Goal: Communication & Community: Participate in discussion

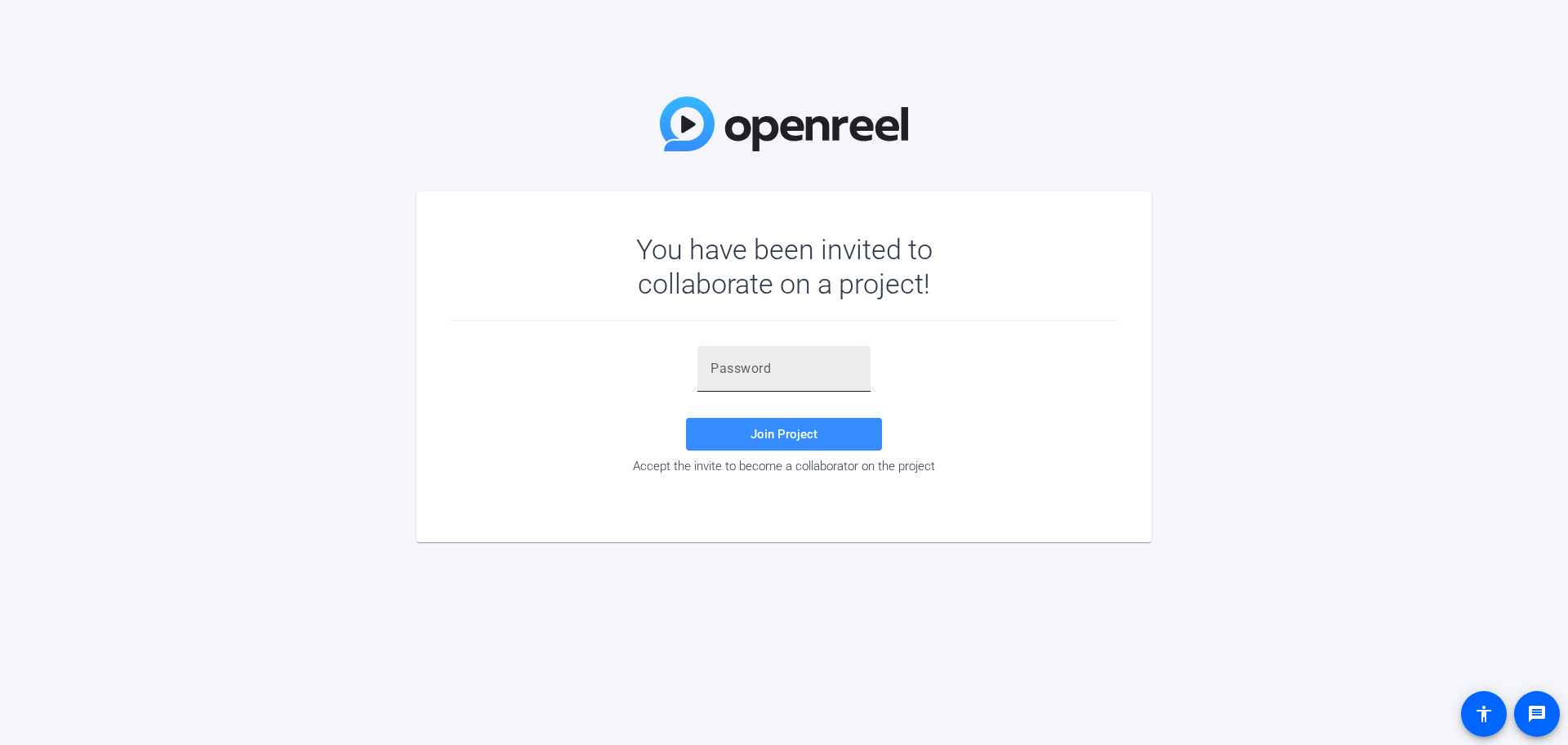
click at [774, 378] on input "text" at bounding box center [784, 368] width 147 height 20
paste input "!W@Xp~"
type input "!W@Xp~"
click at [758, 436] on span "Join Project" at bounding box center [784, 433] width 67 height 14
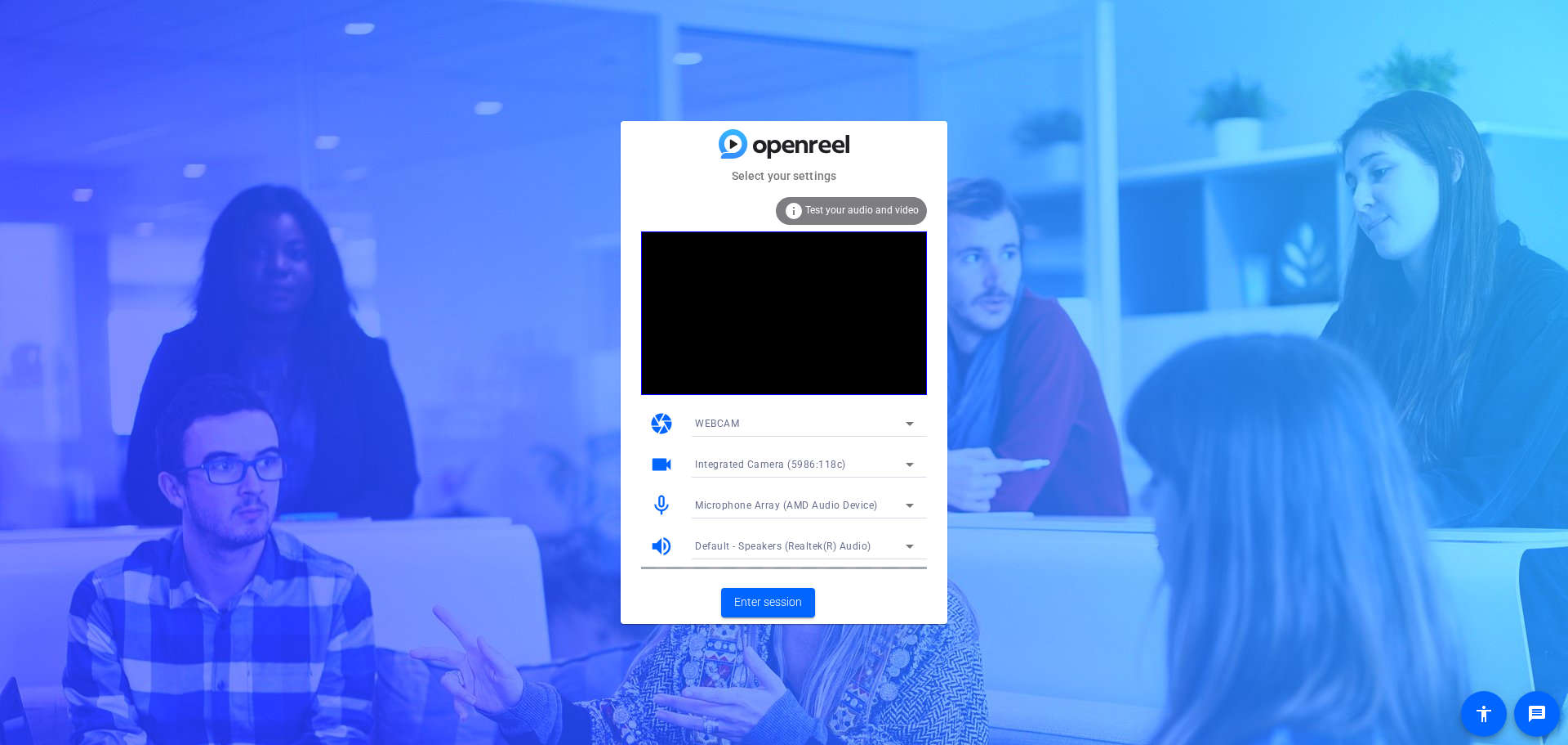
click at [911, 465] on icon at bounding box center [910, 464] width 9 height 4
click at [911, 465] on div at bounding box center [784, 372] width 1568 height 745
click at [913, 423] on icon at bounding box center [910, 423] width 20 height 20
click at [802, 485] on mat-option "DESKTOP" at bounding box center [804, 481] width 245 height 26
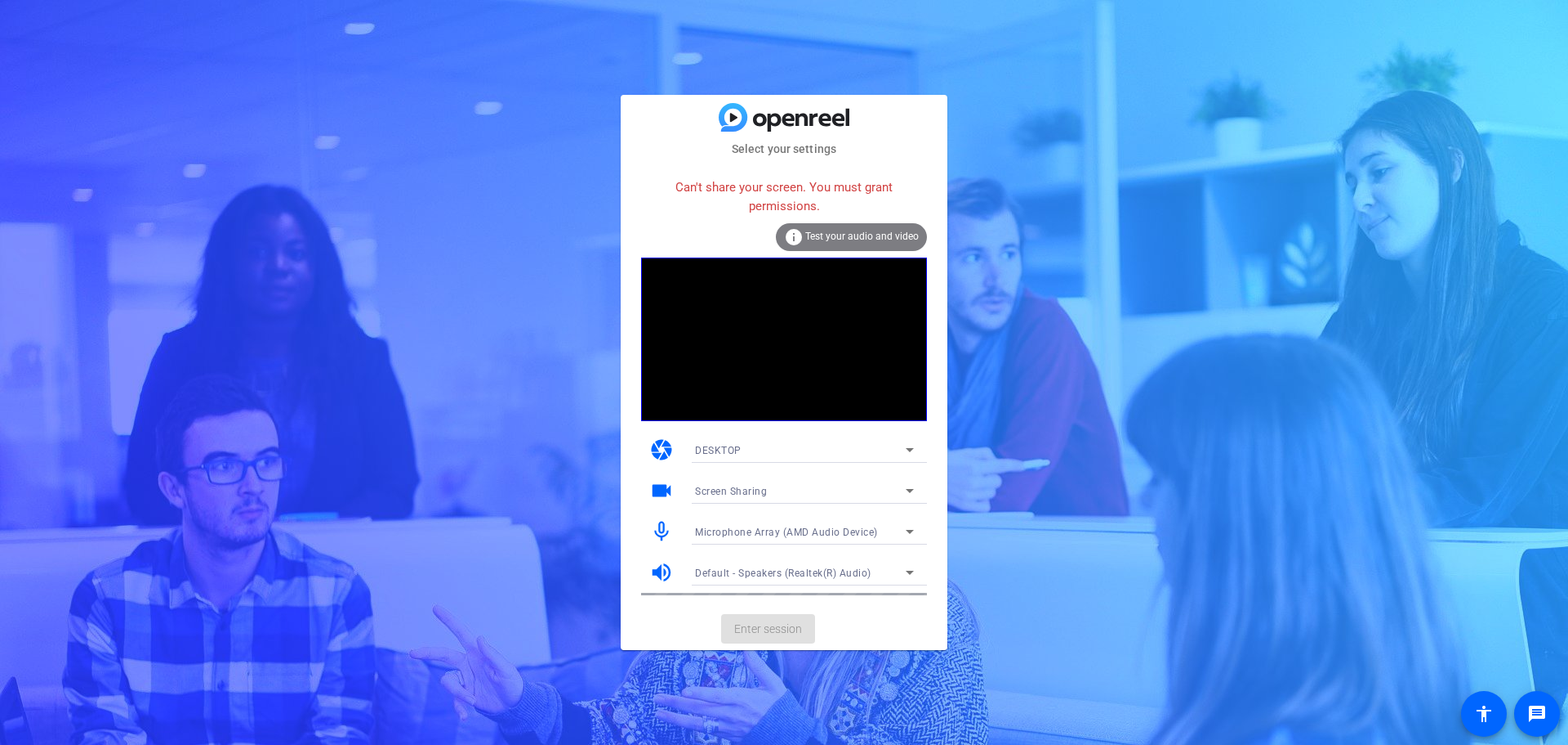
click at [904, 449] on icon at bounding box center [910, 449] width 20 height 20
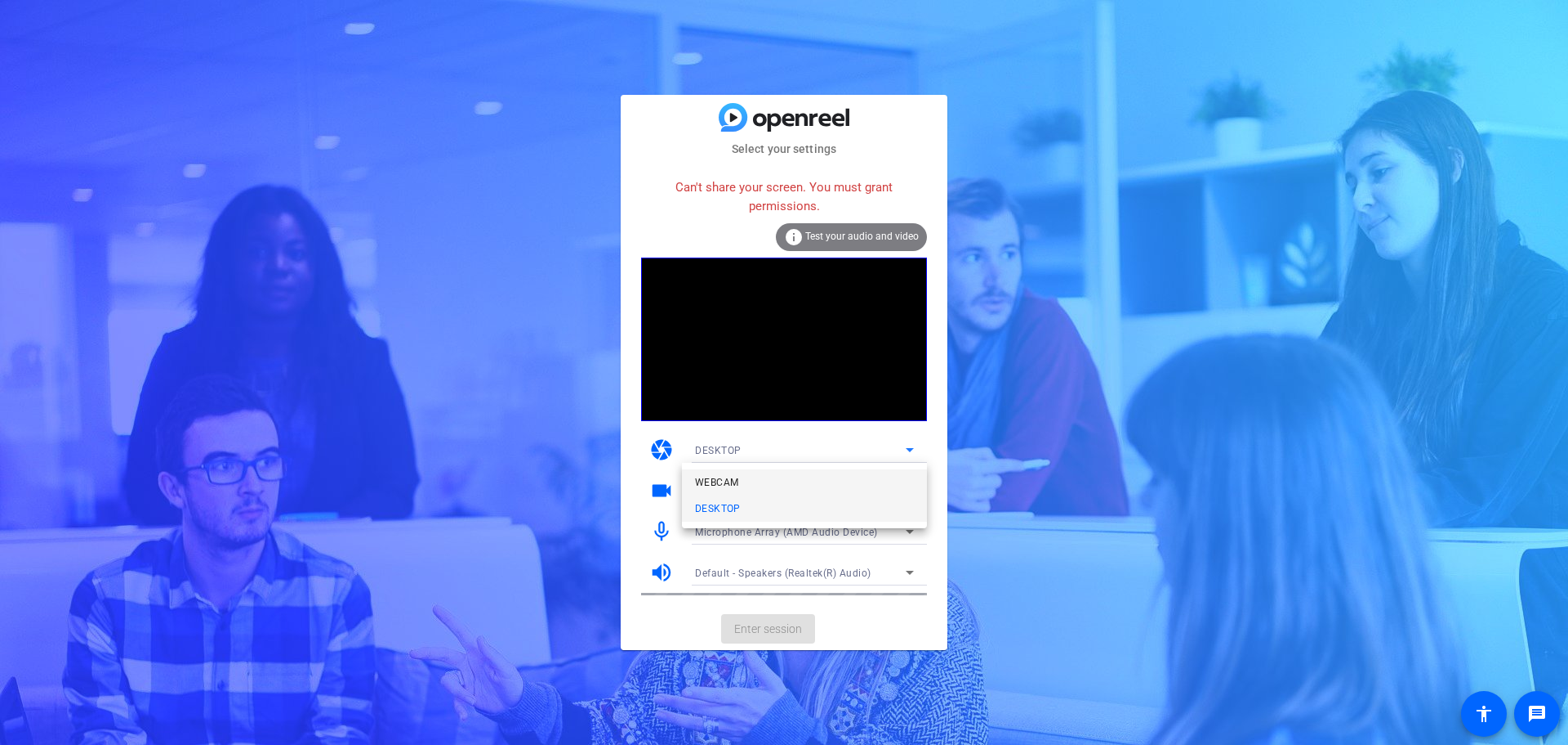
click at [765, 483] on mat-option "WEBCAM" at bounding box center [804, 481] width 245 height 26
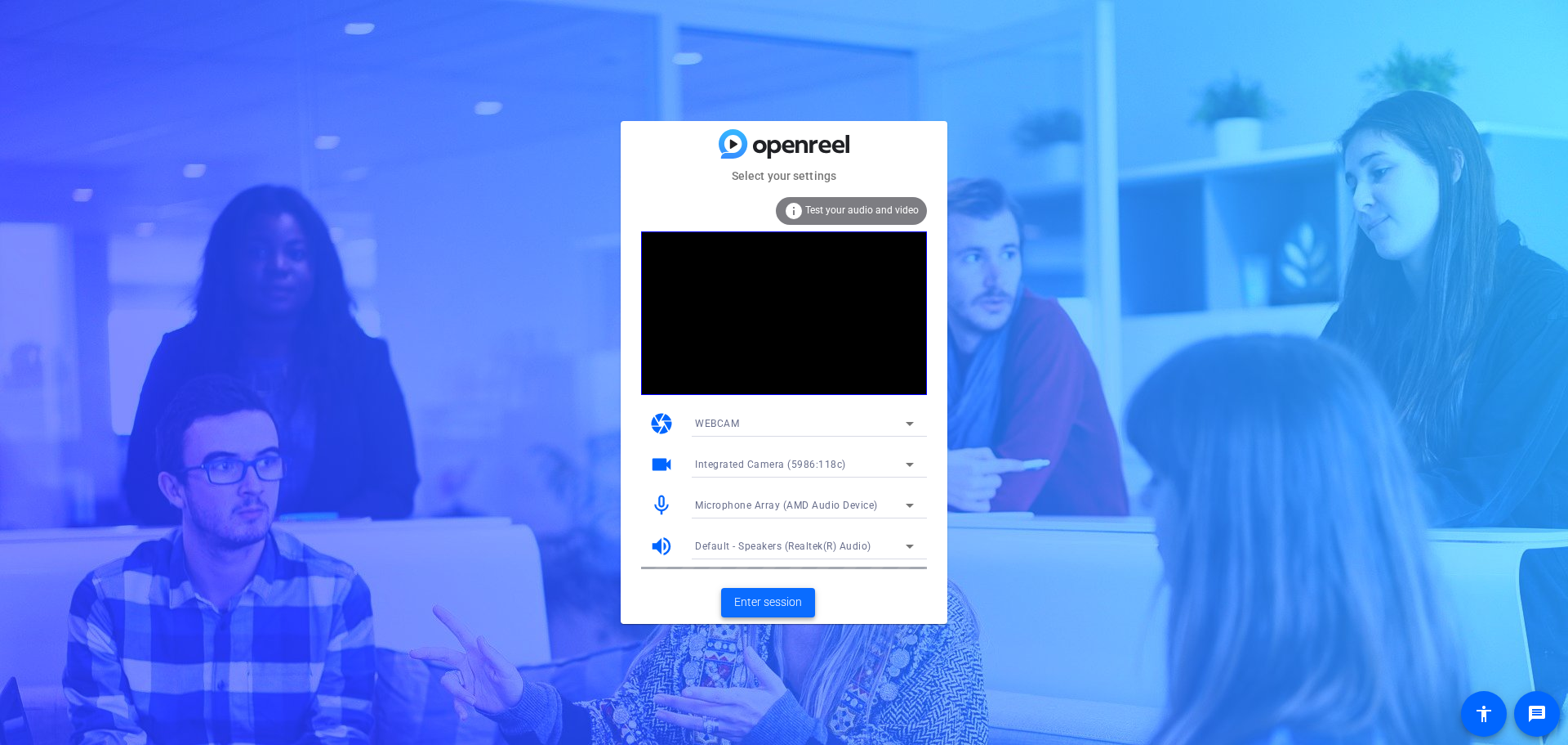
click at [788, 603] on span "Enter session" at bounding box center [767, 602] width 68 height 17
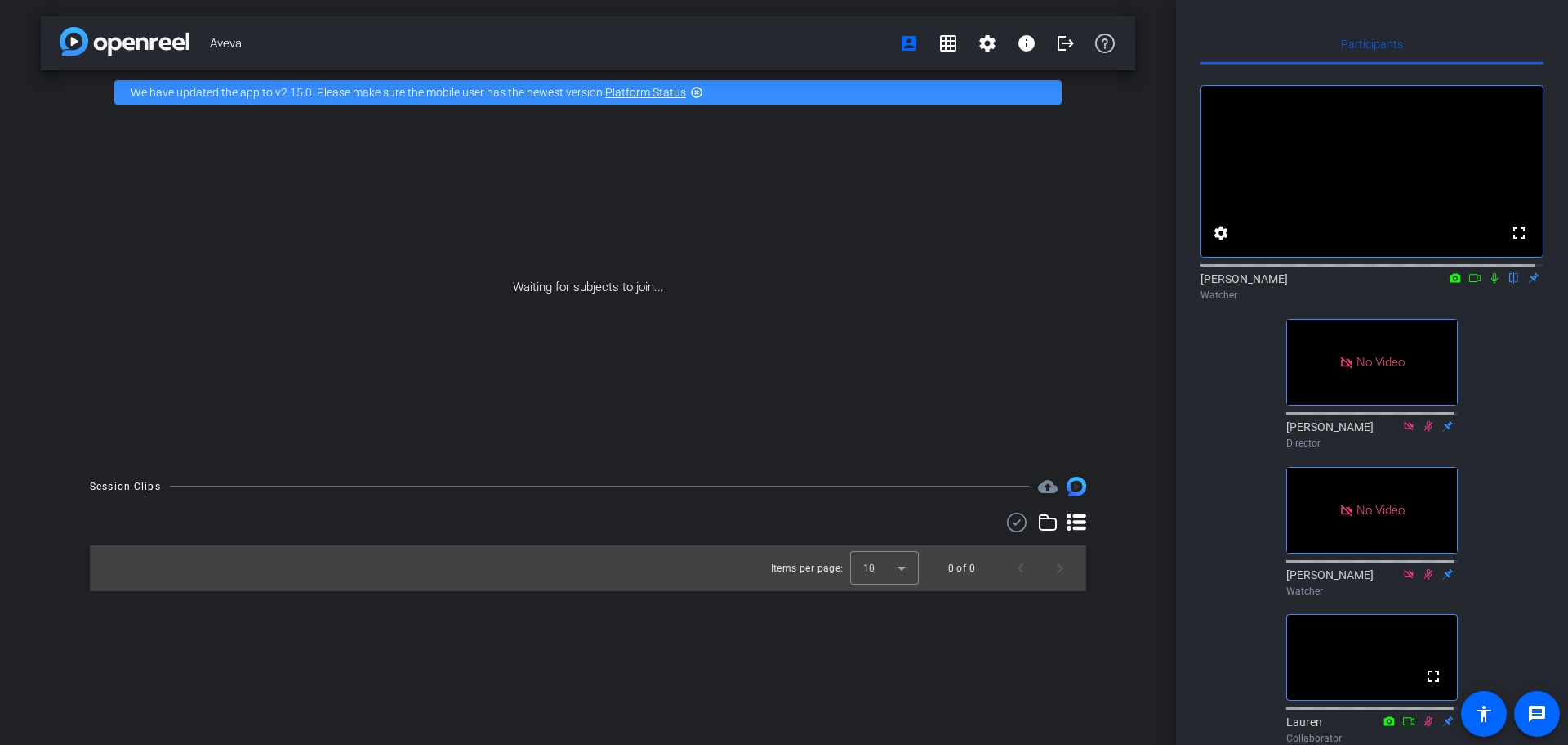
click at [1451, 282] on icon at bounding box center [1456, 277] width 10 height 9
click at [1462, 293] on div at bounding box center [784, 372] width 1568 height 745
click at [1469, 284] on icon at bounding box center [1476, 278] width 13 height 11
click at [1509, 284] on icon at bounding box center [1515, 278] width 13 height 11
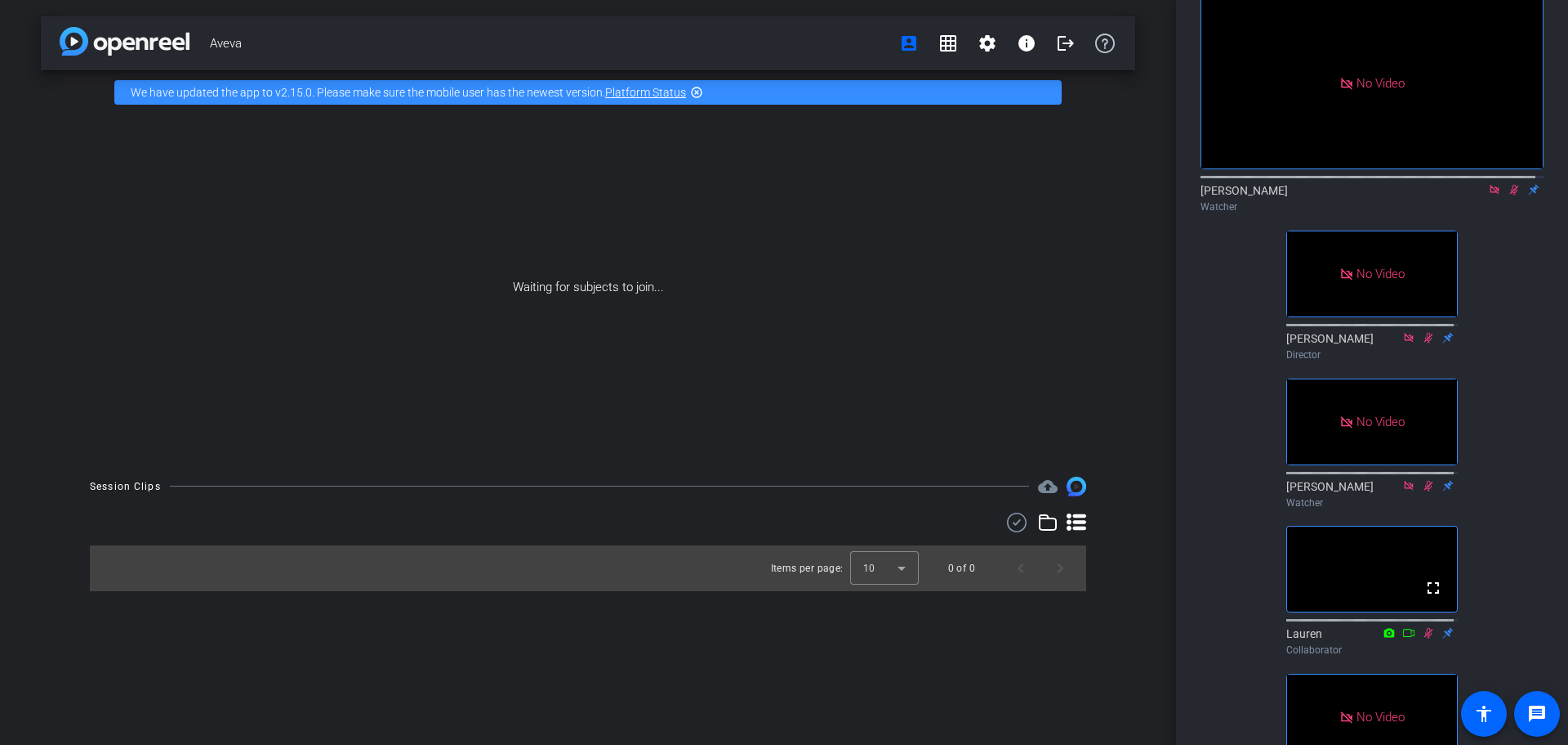
scroll to position [82, 0]
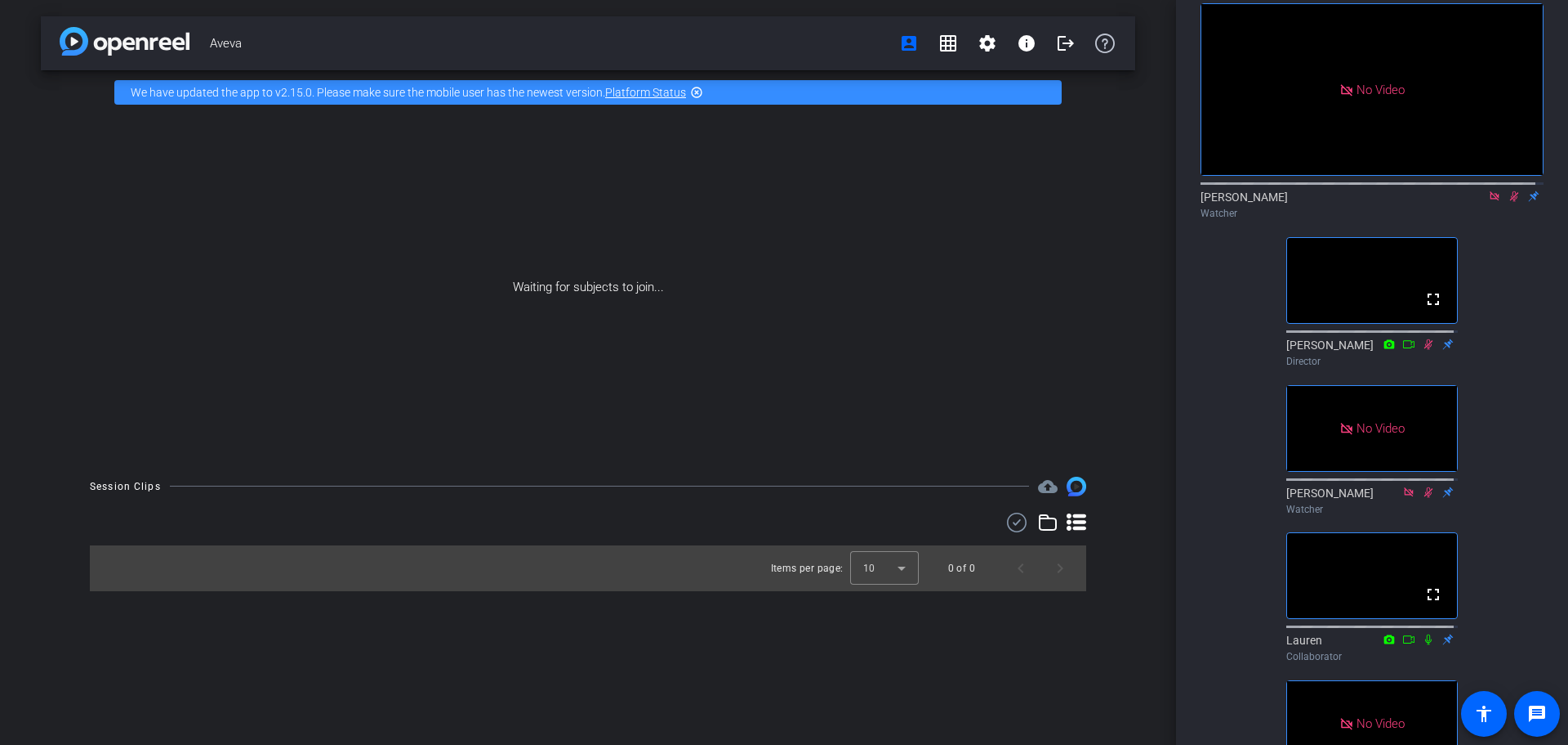
click at [1510, 202] on icon at bounding box center [1514, 196] width 9 height 10
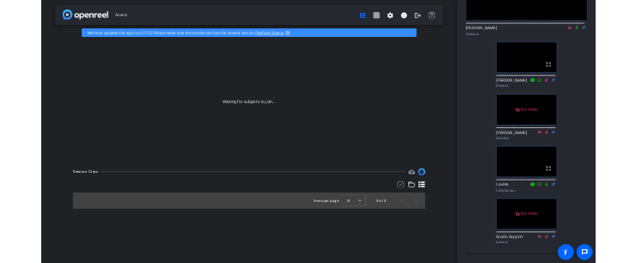
scroll to position [157, 0]
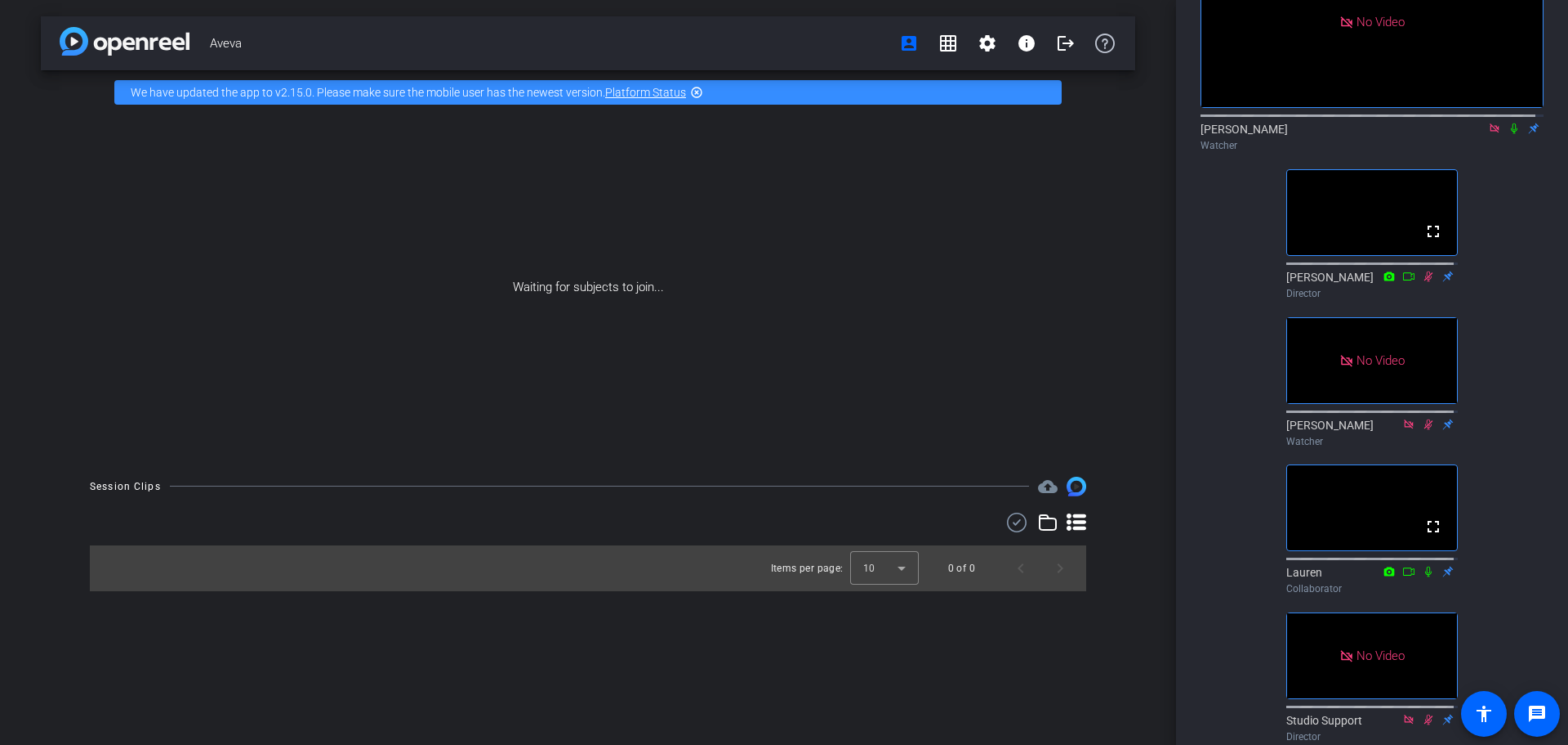
click at [1488, 134] on icon at bounding box center [1495, 128] width 13 height 11
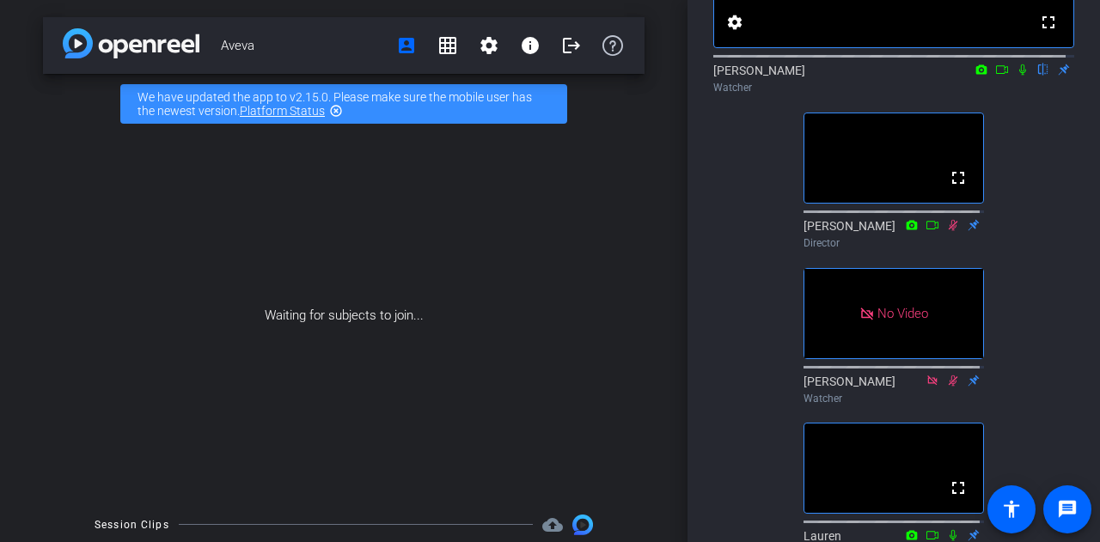
scroll to position [258, 0]
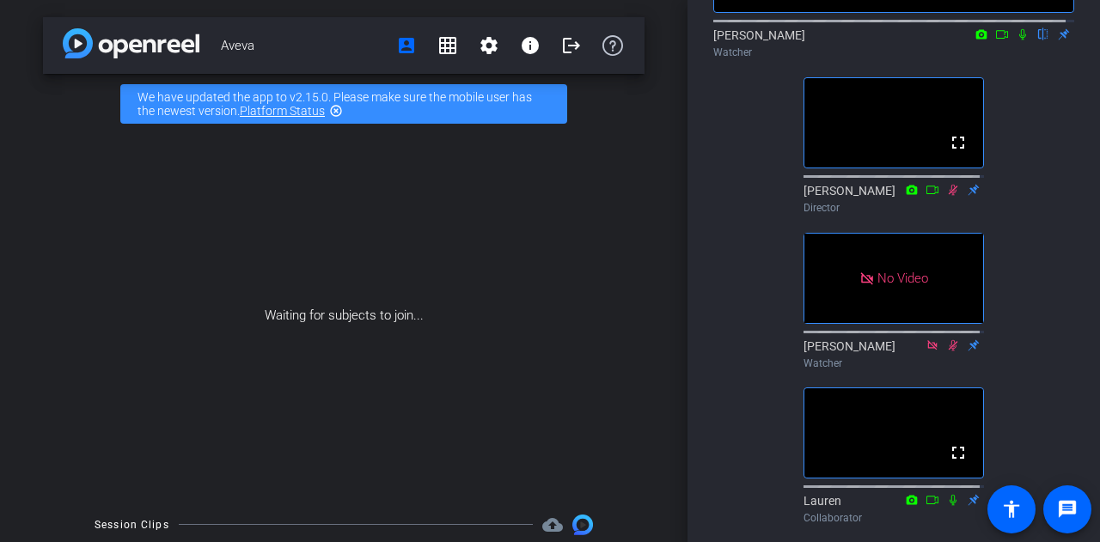
click at [1016, 40] on icon at bounding box center [1022, 34] width 14 height 12
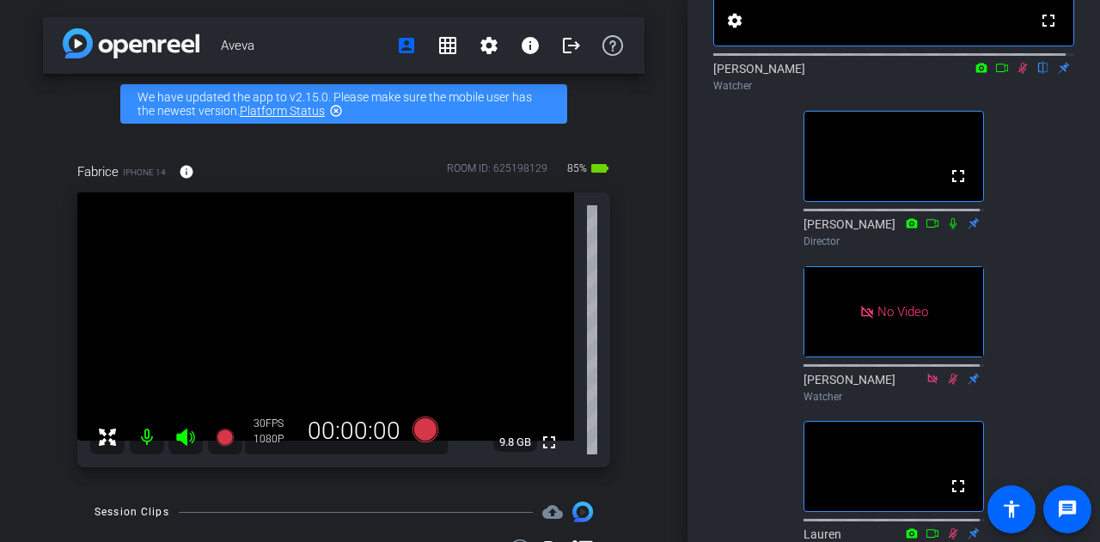
scroll to position [52, 0]
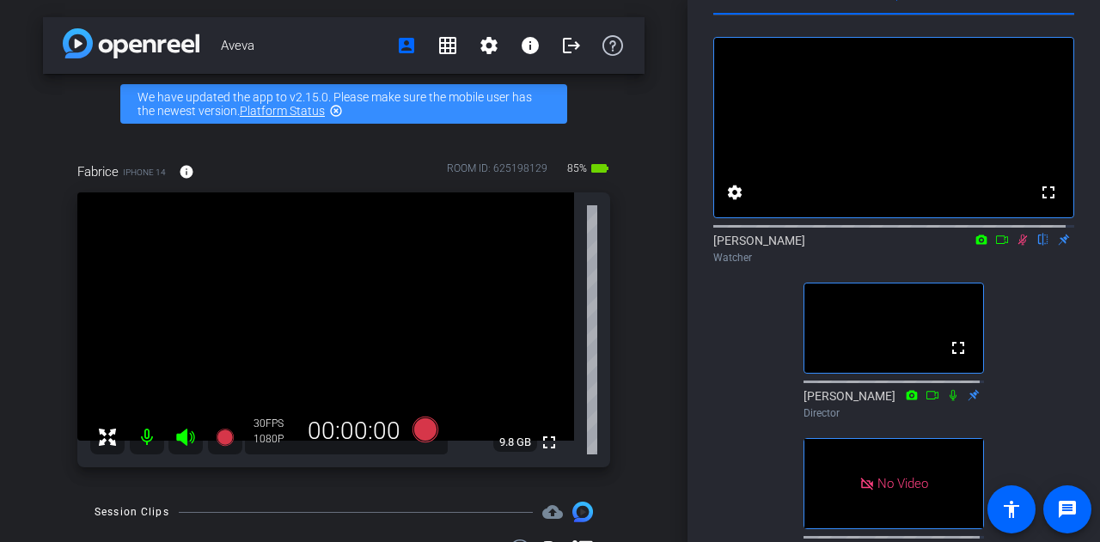
click at [995, 246] on icon at bounding box center [1002, 240] width 14 height 12
